Goal: Information Seeking & Learning: Learn about a topic

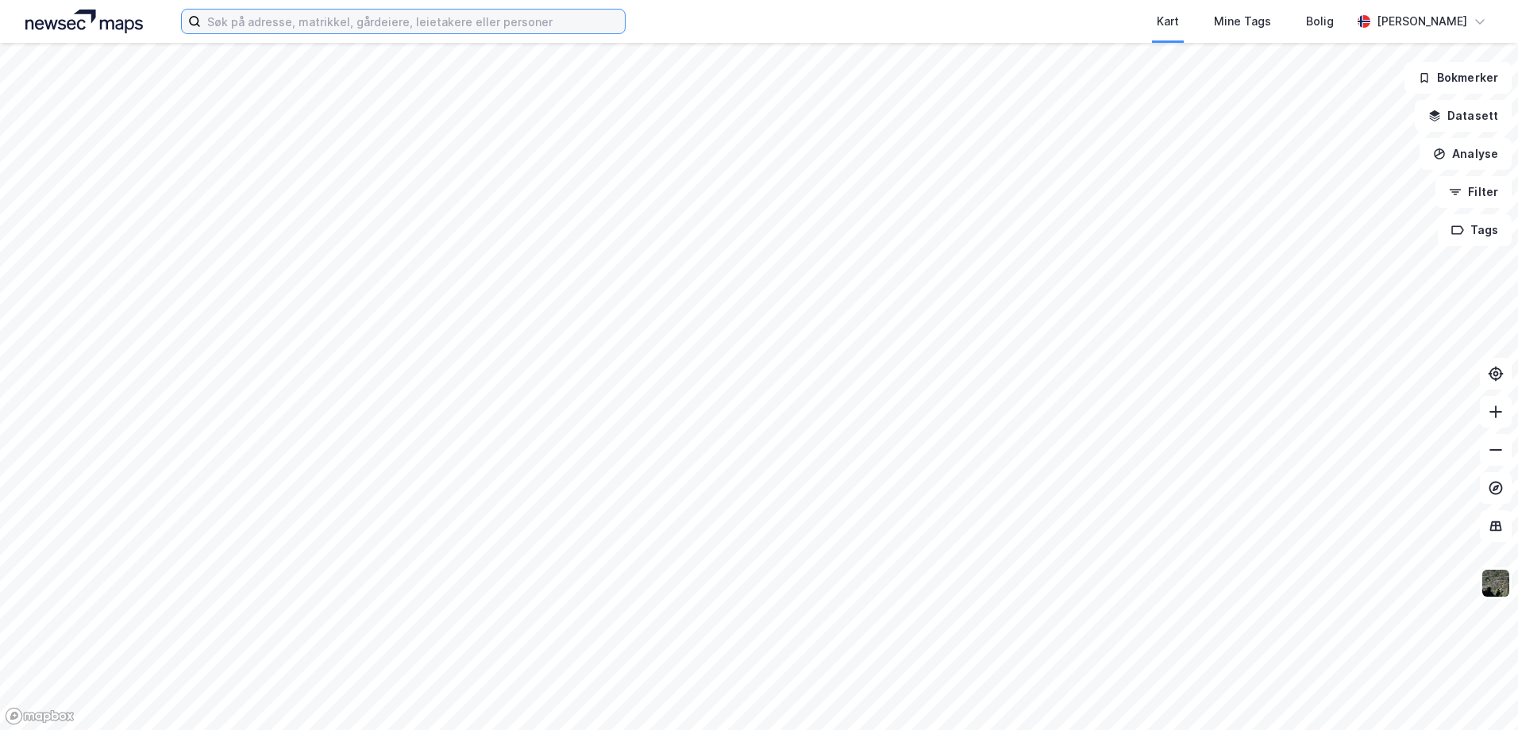
click at [355, 21] on input at bounding box center [413, 22] width 424 height 24
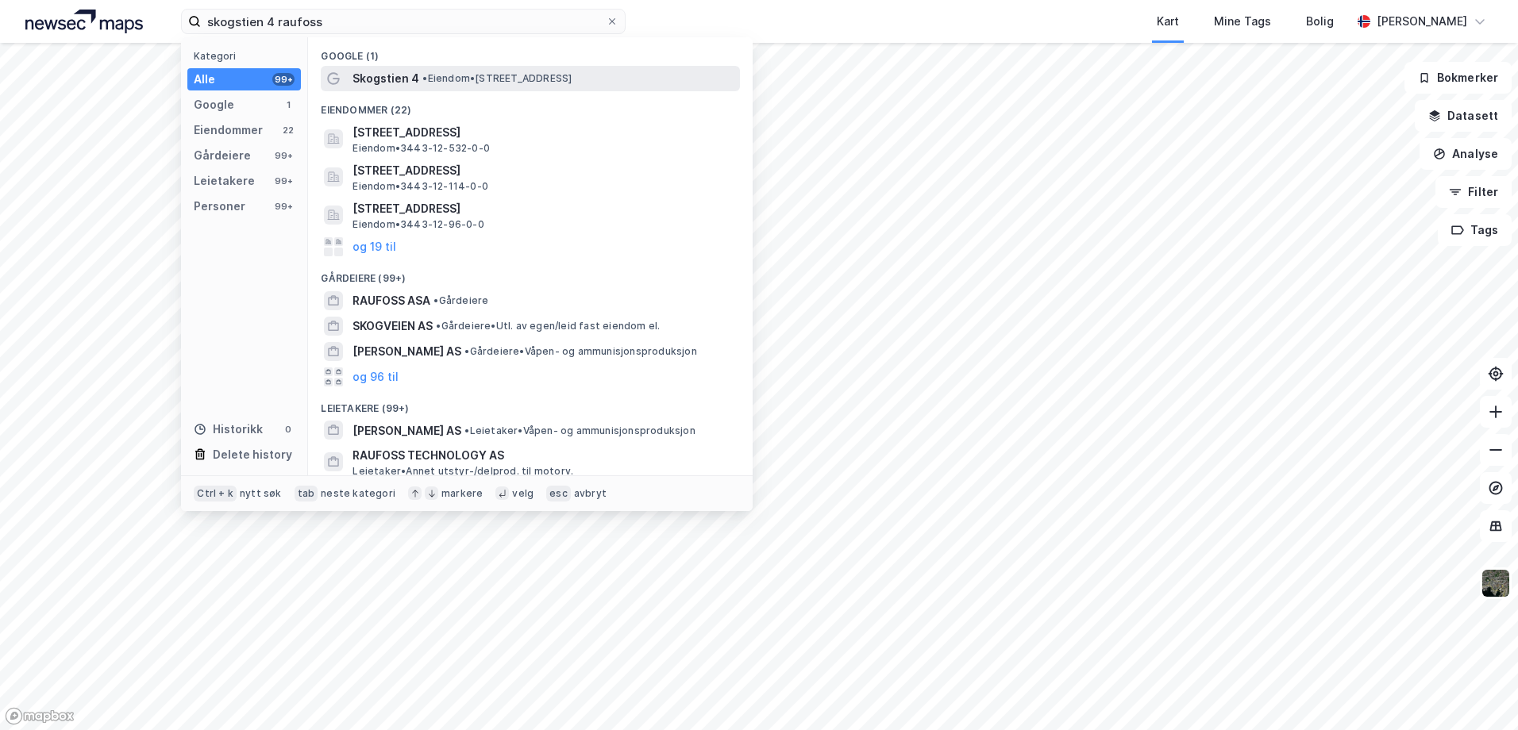
click at [473, 74] on span "• Eiendom • [STREET_ADDRESS]" at bounding box center [496, 78] width 149 height 13
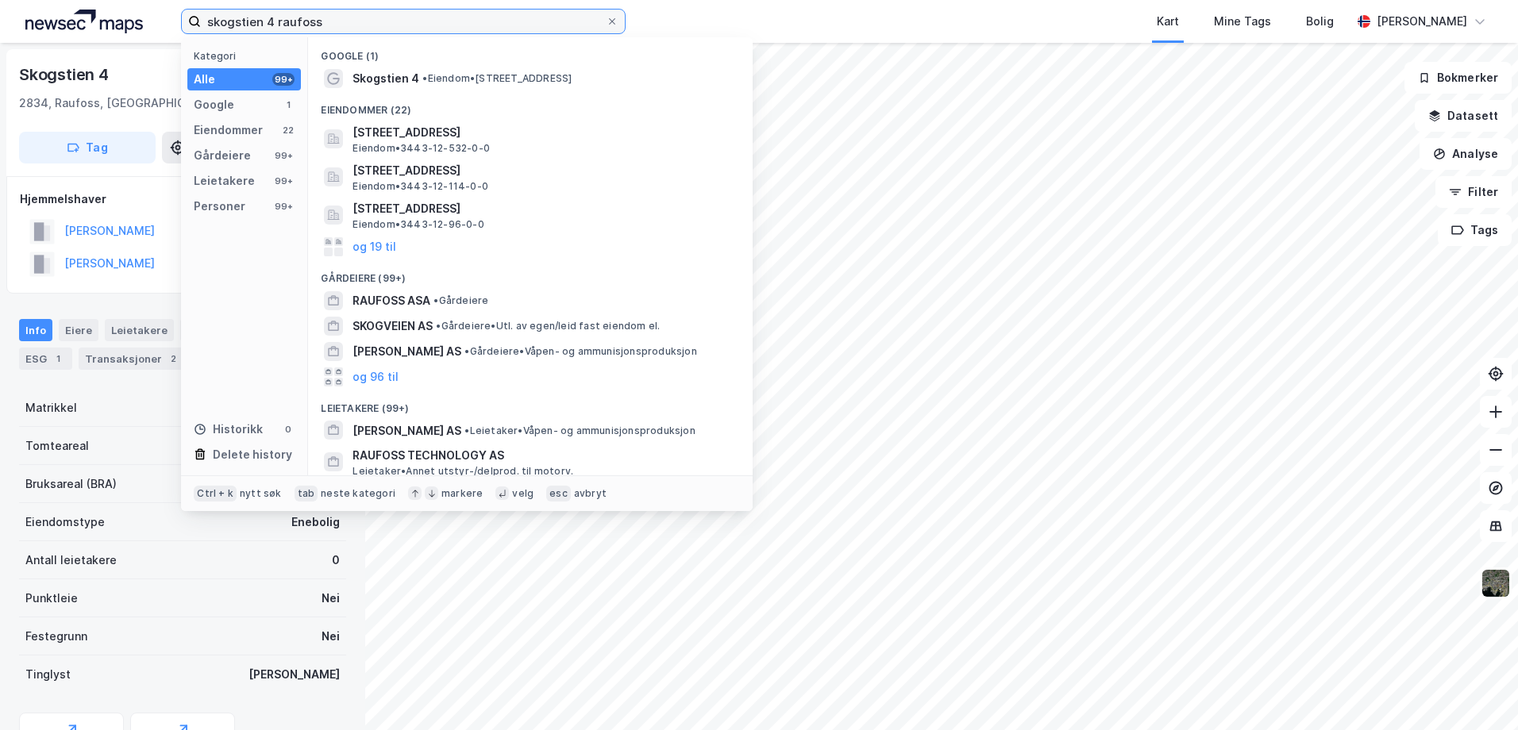
drag, startPoint x: 378, startPoint y: 18, endPoint x: 0, endPoint y: 15, distance: 377.9
click at [0, 17] on html "skogstien 4 raufoss Kategori Alle 99+ Google 1 Eiendommer 22 Gårdeiere 99+ Leie…" at bounding box center [759, 365] width 1518 height 730
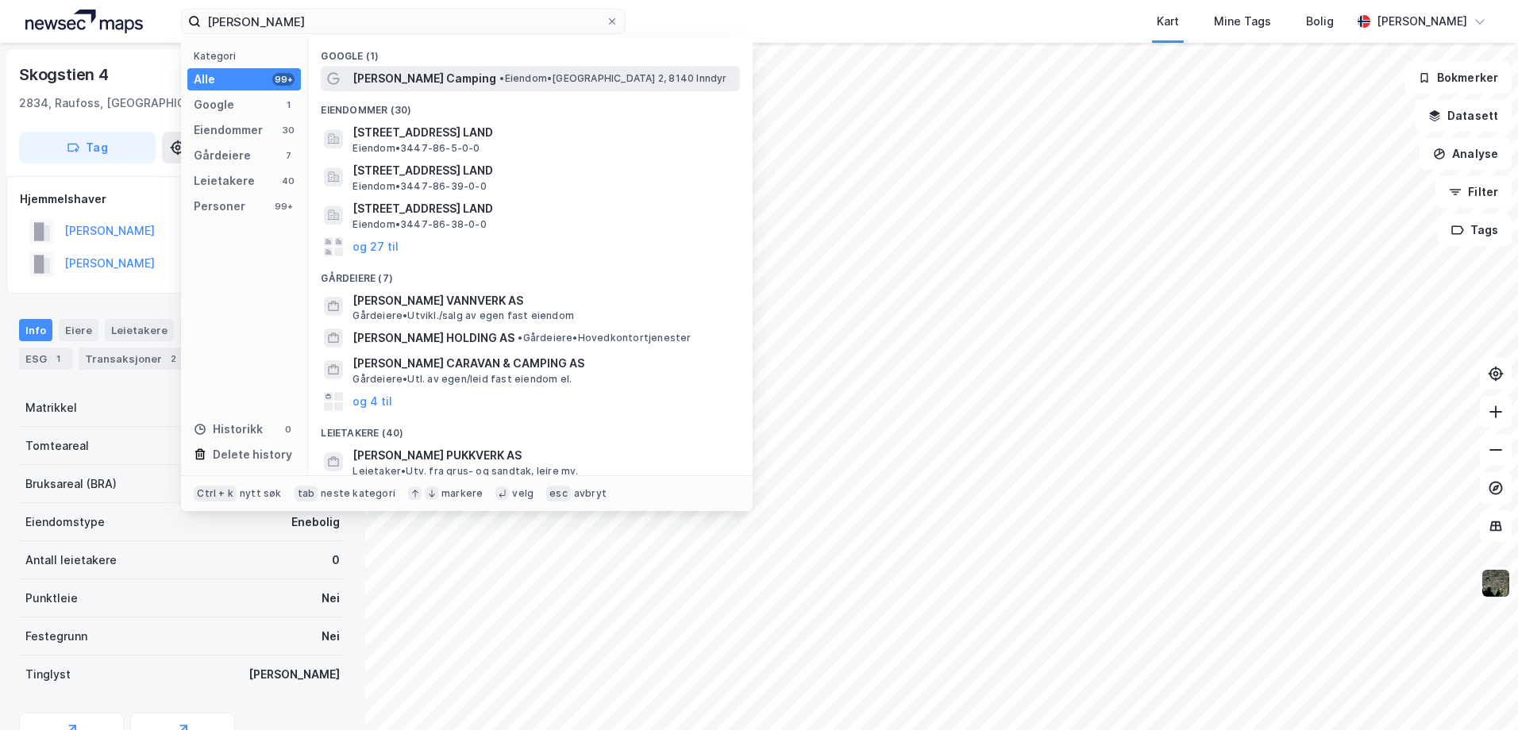
click at [430, 79] on span "[PERSON_NAME] Camping" at bounding box center [425, 78] width 144 height 19
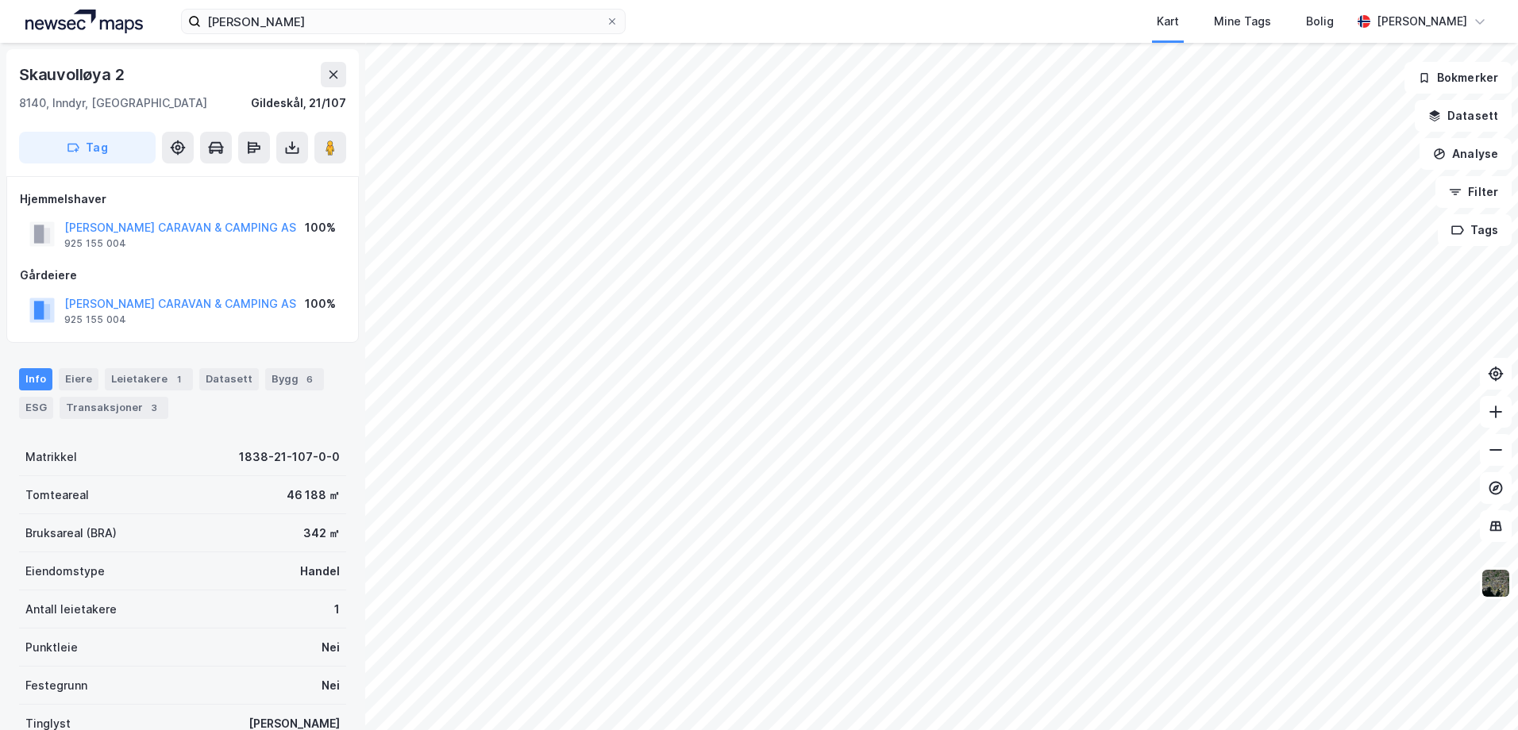
scroll to position [134, 0]
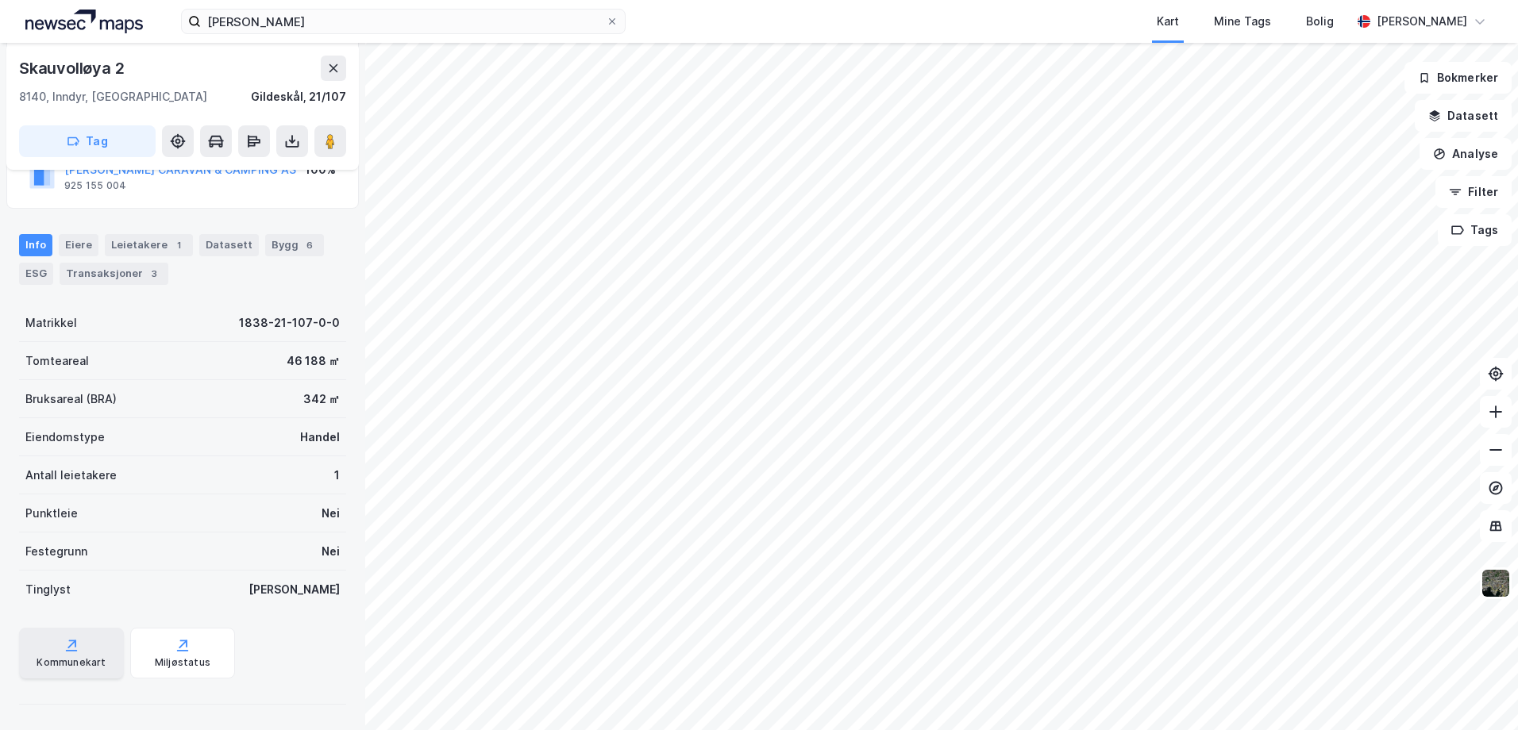
click at [71, 647] on icon at bounding box center [72, 646] width 16 height 16
click at [1499, 589] on img at bounding box center [1496, 583] width 30 height 30
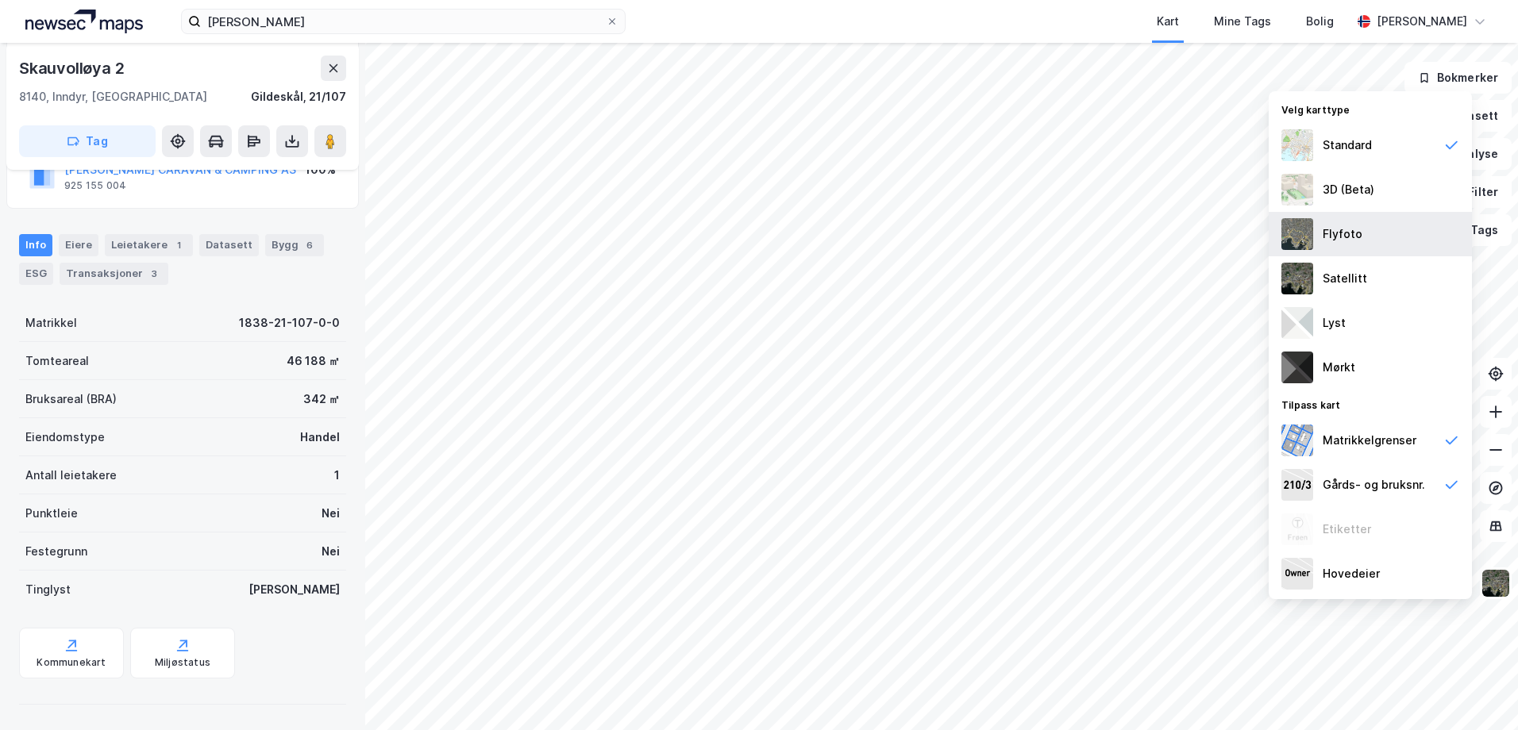
click at [1339, 229] on div "Flyfoto" at bounding box center [1343, 234] width 40 height 19
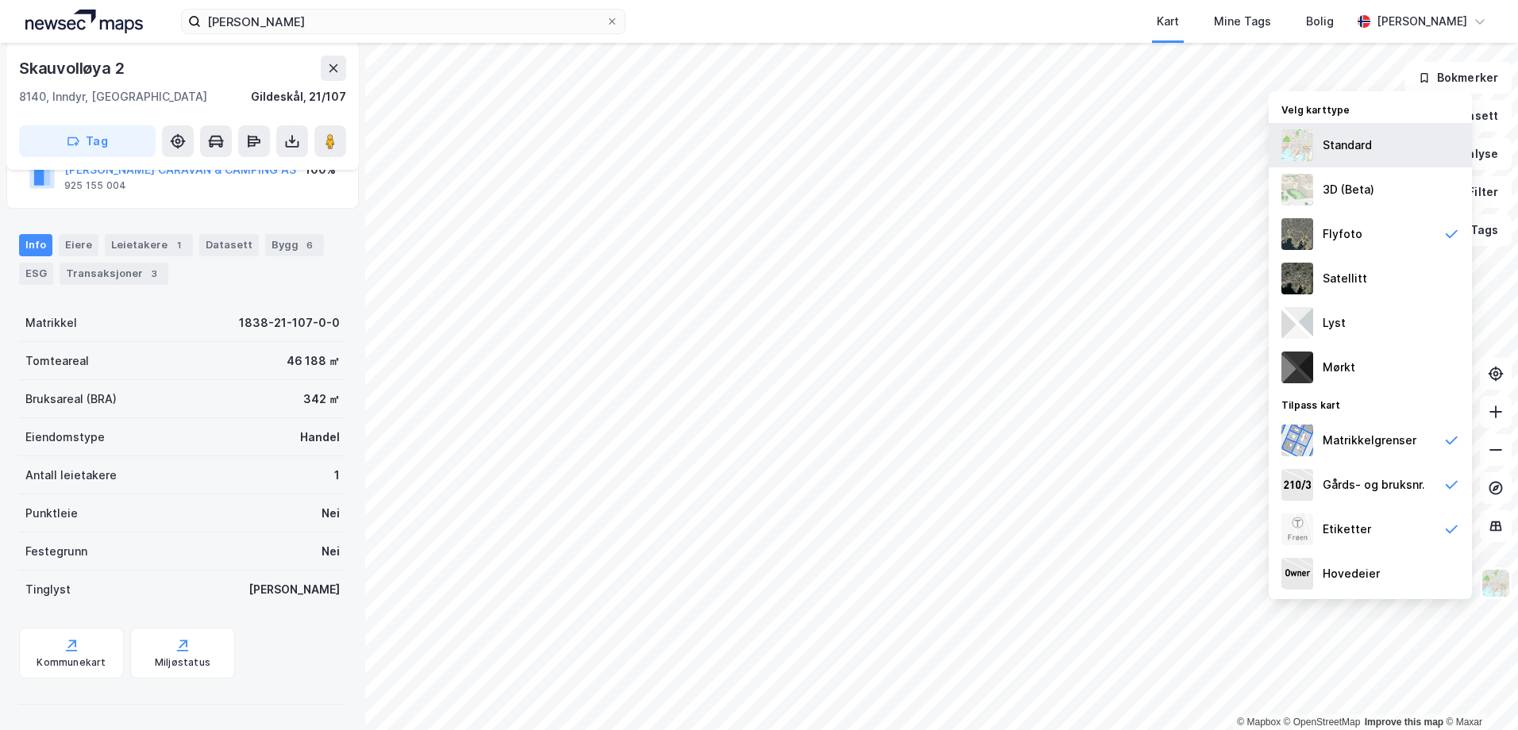
click at [1324, 141] on div "Standard" at bounding box center [1347, 145] width 49 height 19
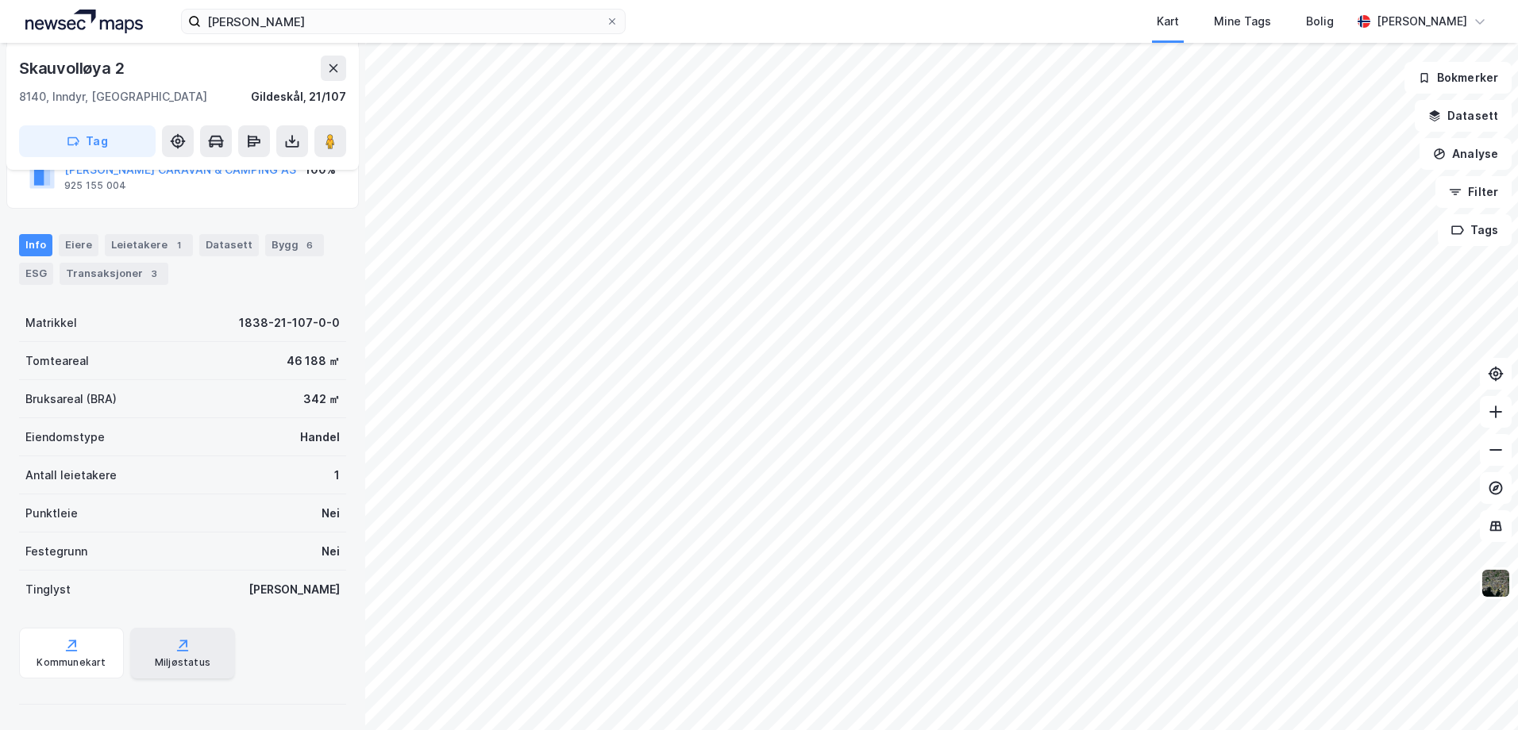
click at [157, 649] on div "Miljøstatus" at bounding box center [182, 653] width 105 height 51
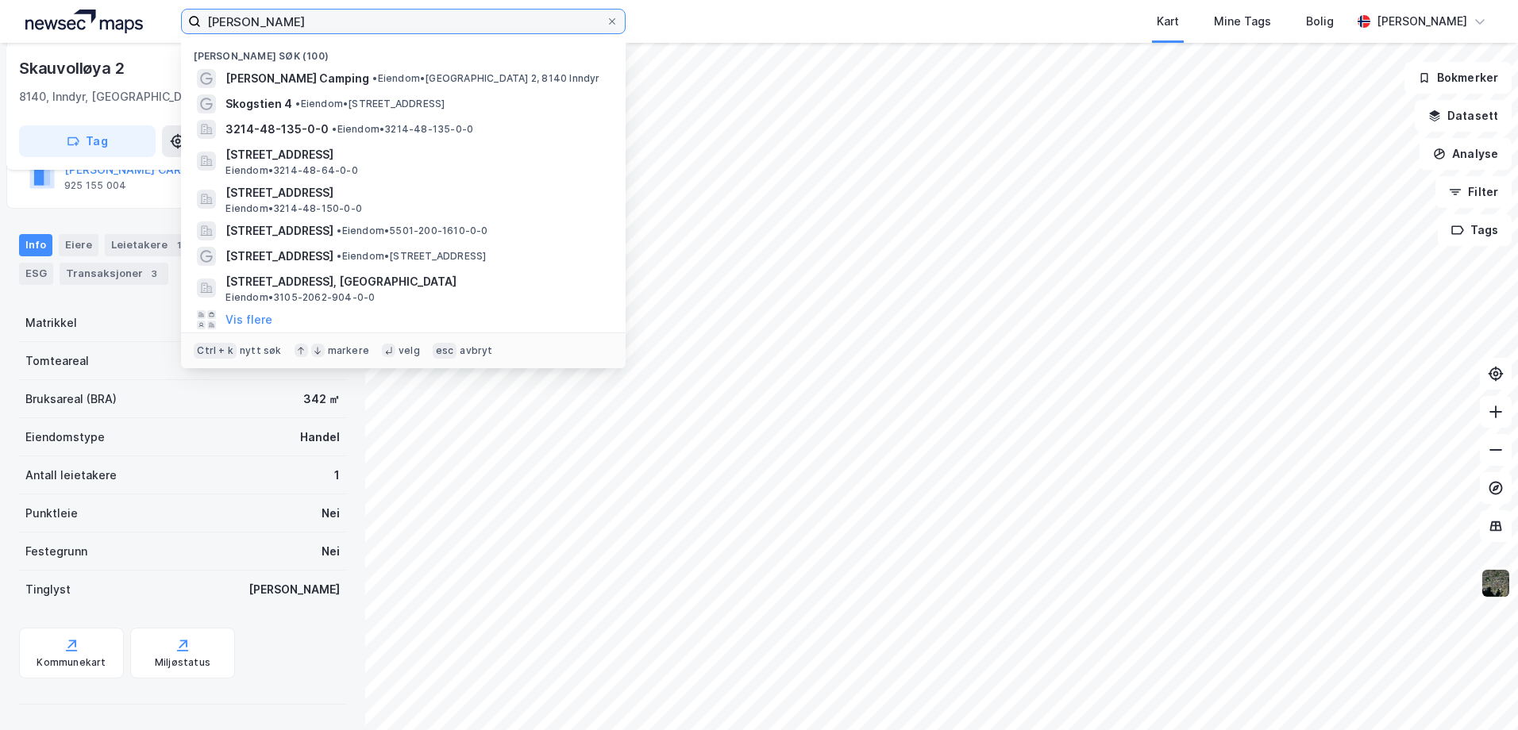
drag, startPoint x: 321, startPoint y: 21, endPoint x: 88, endPoint y: 20, distance: 232.6
click at [88, 20] on div "[PERSON_NAME] Nylige søk (100) [PERSON_NAME] Camping • Eiendom • [STREET_ADDRES…" at bounding box center [759, 21] width 1518 height 43
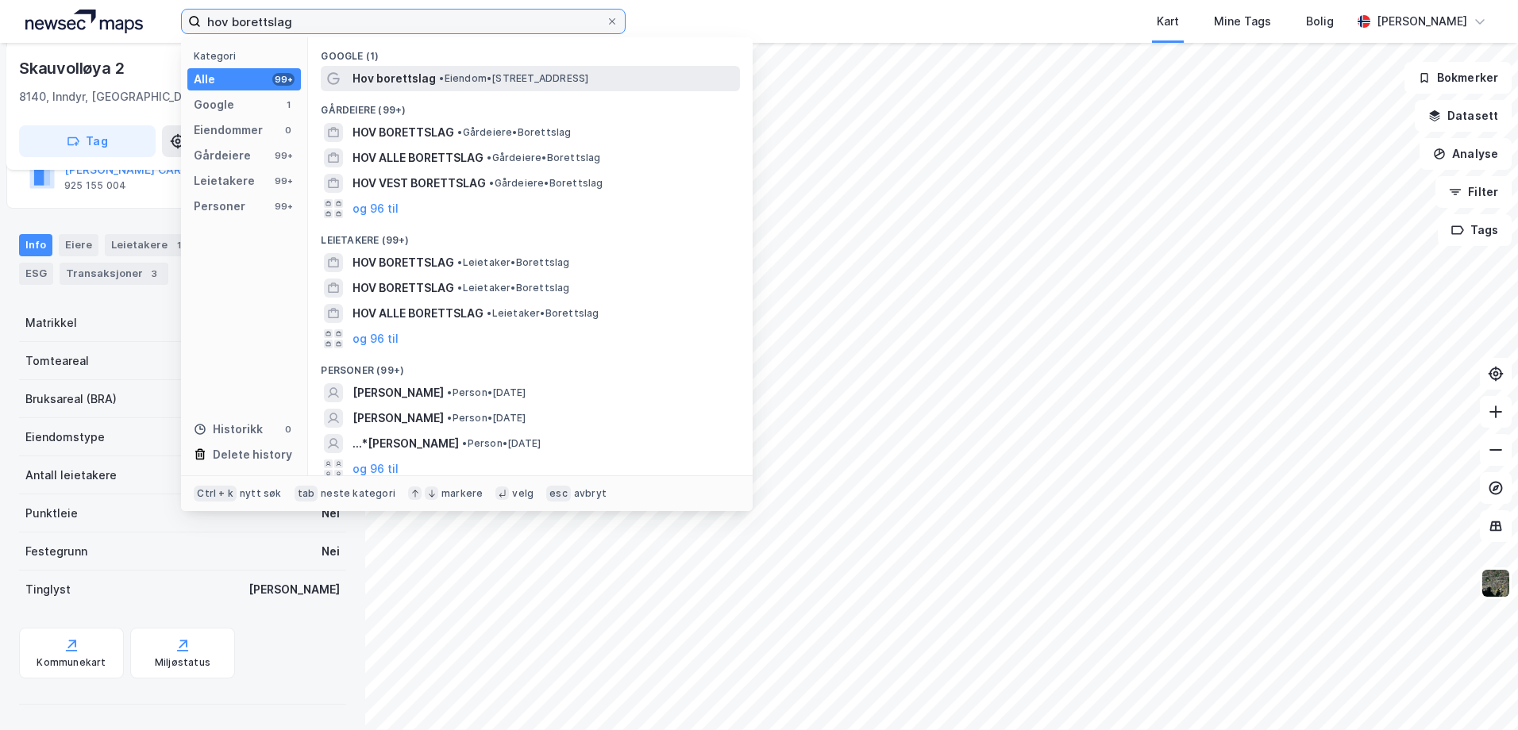
type input "hov borettslag"
click at [425, 75] on span "Hov borettslag" at bounding box center [394, 78] width 83 height 19
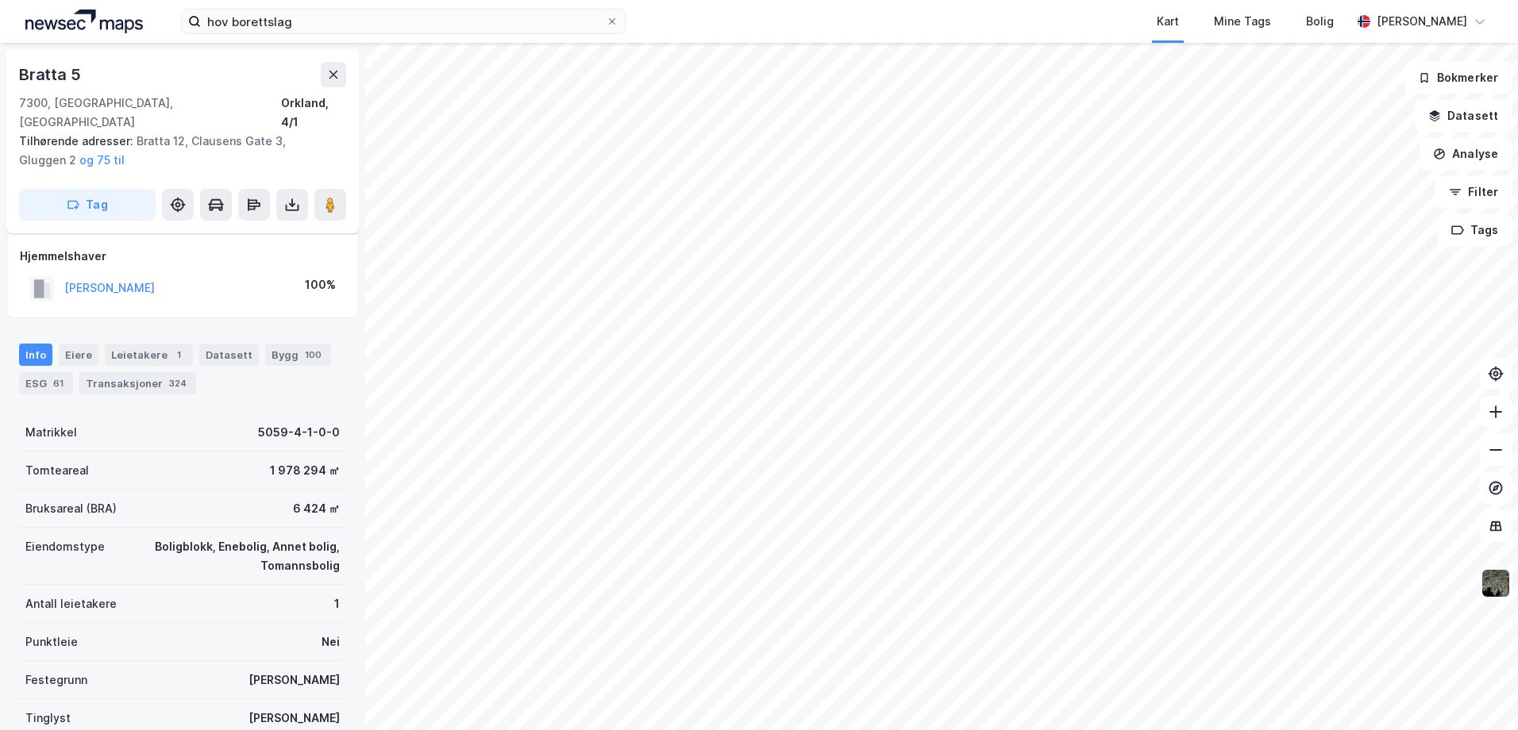
scroll to position [134, 0]
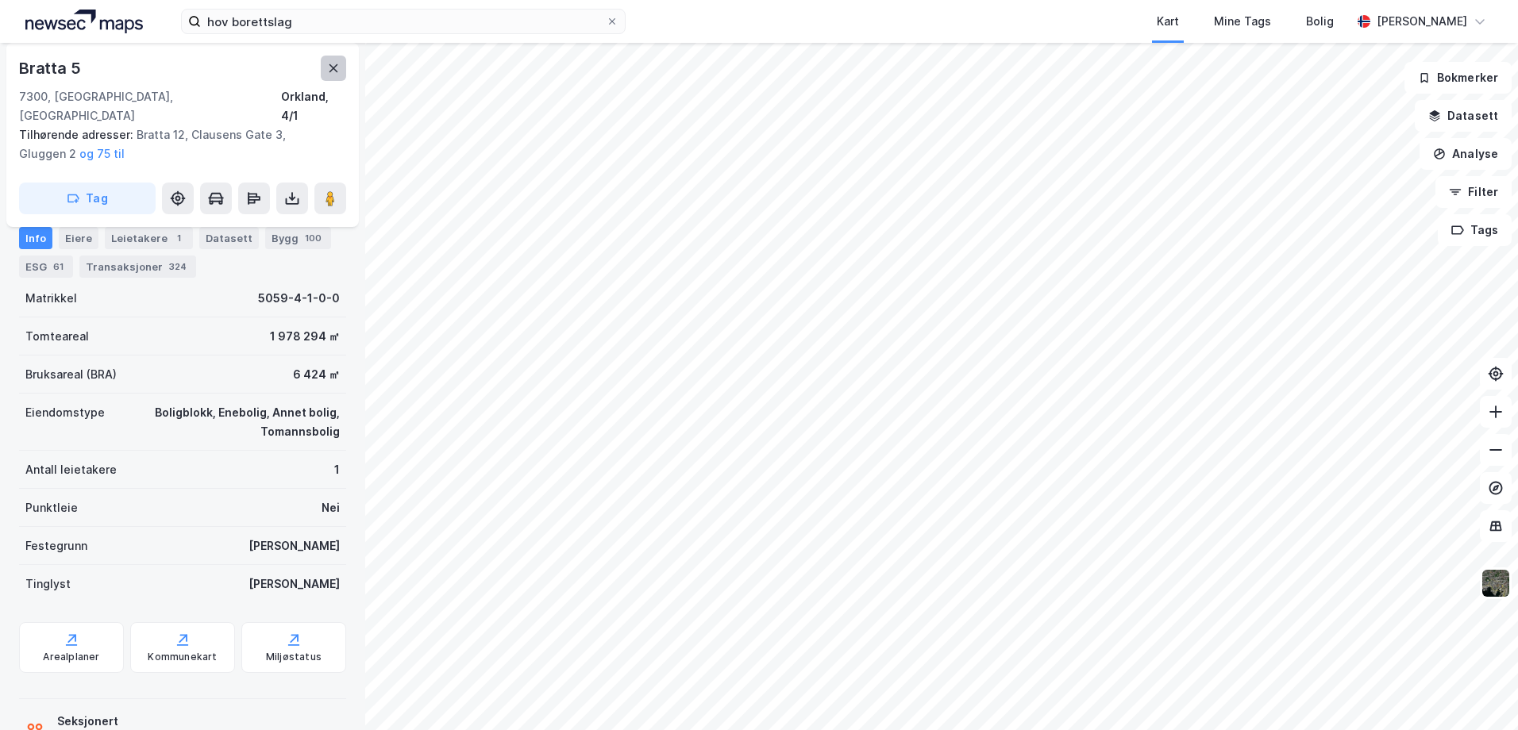
click at [327, 68] on button at bounding box center [333, 68] width 25 height 25
